Goal: Information Seeking & Learning: Learn about a topic

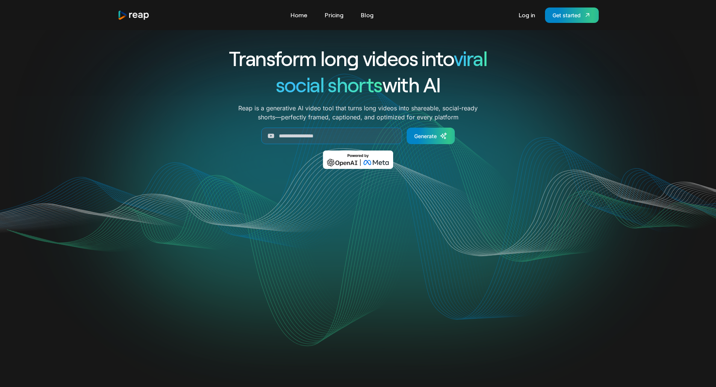
click at [318, 15] on nav "Tools Link Five Link Six Link Seven Business Link Five Link Six Link Seven Home…" at bounding box center [332, 15] width 91 height 12
click at [333, 15] on link "Pricing" at bounding box center [334, 15] width 26 height 12
